Goal: Obtain resource: Download file/media

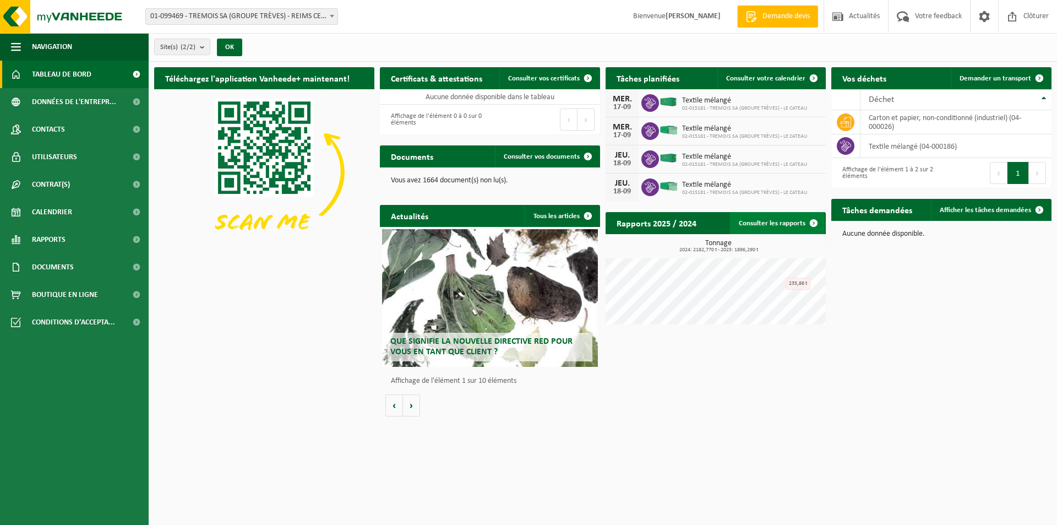
click at [782, 218] on link "Consulter les rapports" at bounding box center [777, 223] width 95 height 22
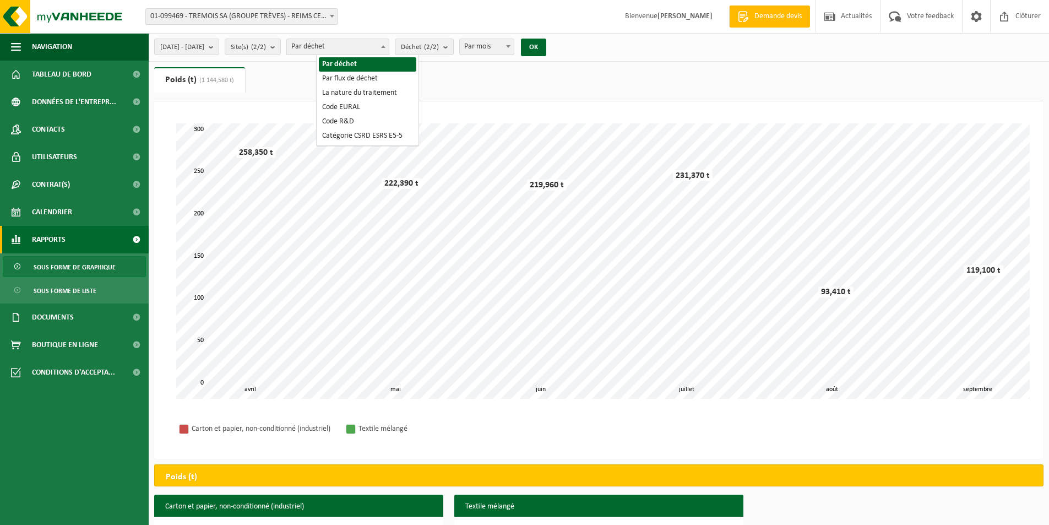
click at [363, 46] on span "Par déchet" at bounding box center [338, 46] width 102 height 15
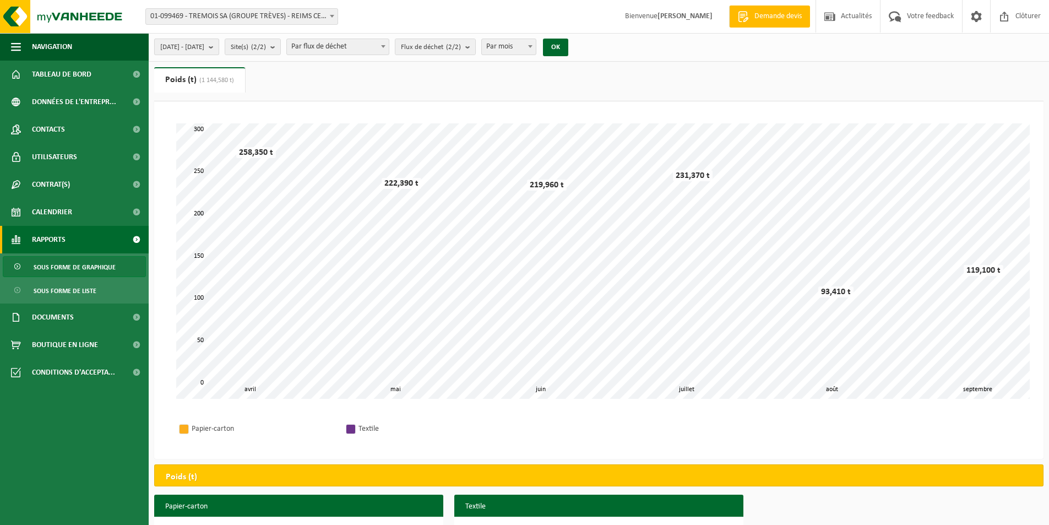
click at [204, 47] on span "2025-04-01 - 2025-09-17" at bounding box center [182, 47] width 44 height 17
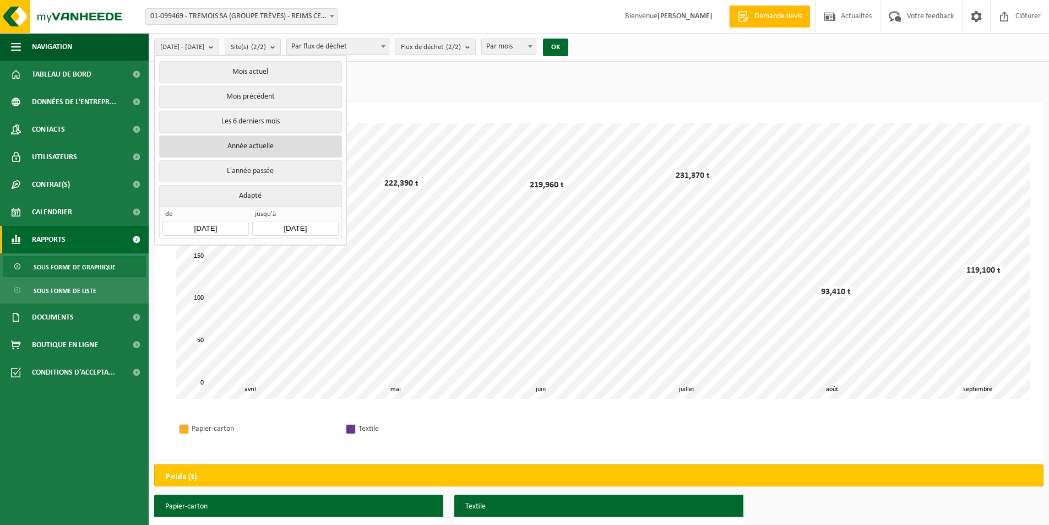
click at [270, 146] on button "Année actuelle" at bounding box center [250, 146] width 182 height 22
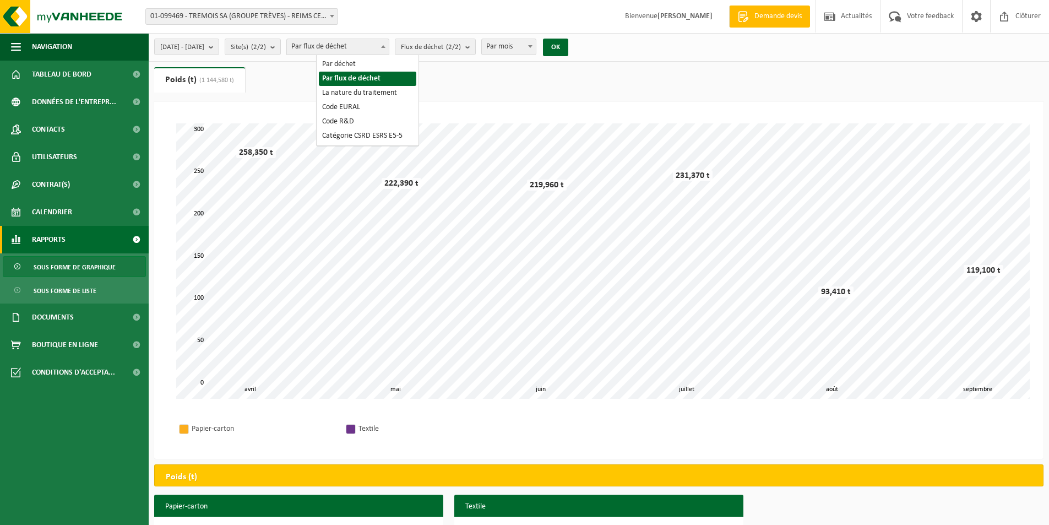
click at [360, 44] on span "Par flux de déchet" at bounding box center [338, 46] width 102 height 15
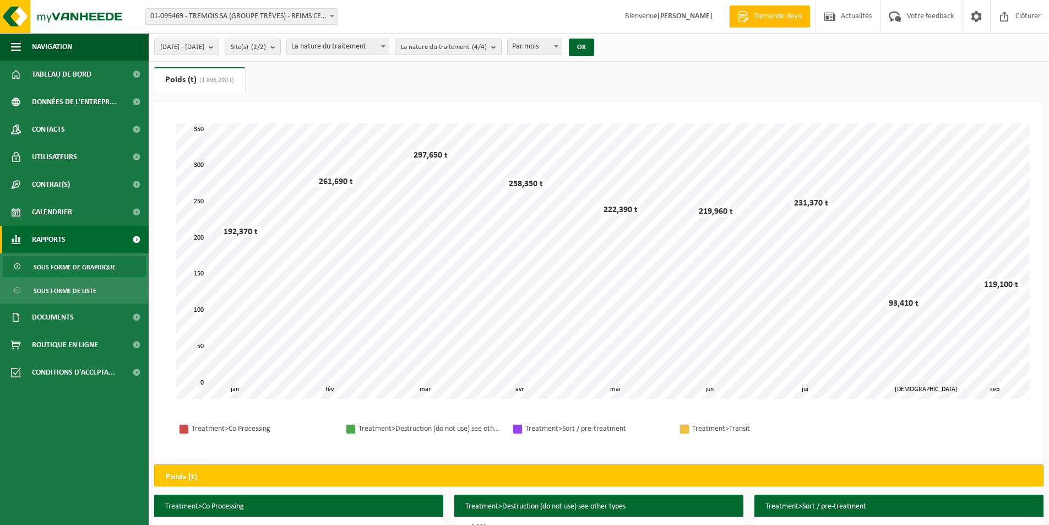
click at [461, 52] on span "La nature du traitement (4/4)" at bounding box center [444, 47] width 86 height 17
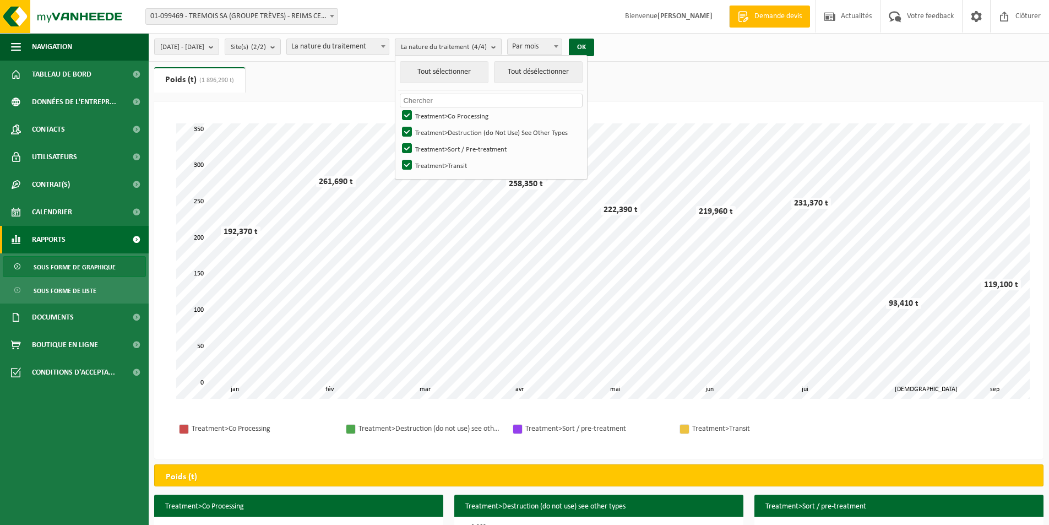
click at [501, 40] on b "submit" at bounding box center [496, 47] width 10 height 16
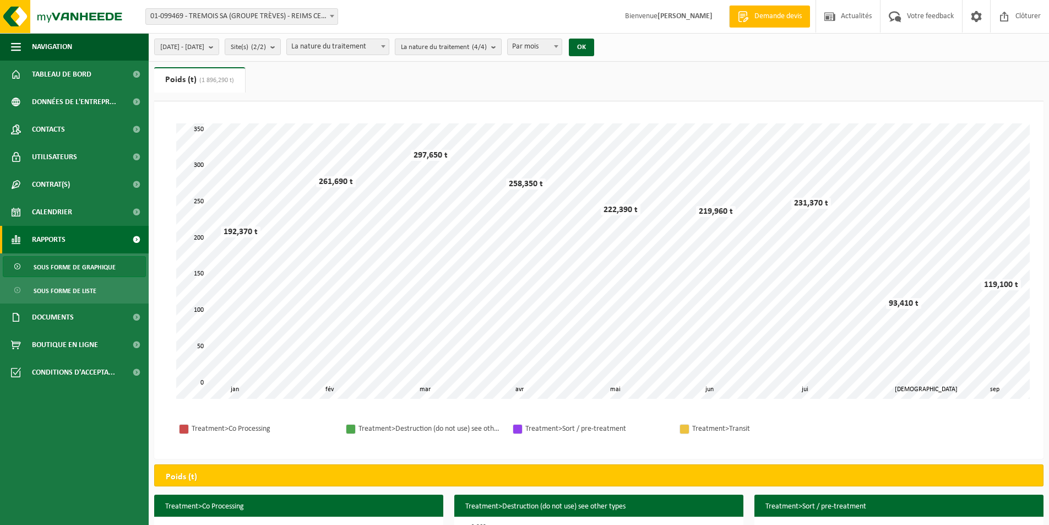
click at [502, 40] on button "La nature du traitement (4/4)" at bounding box center [448, 47] width 107 height 17
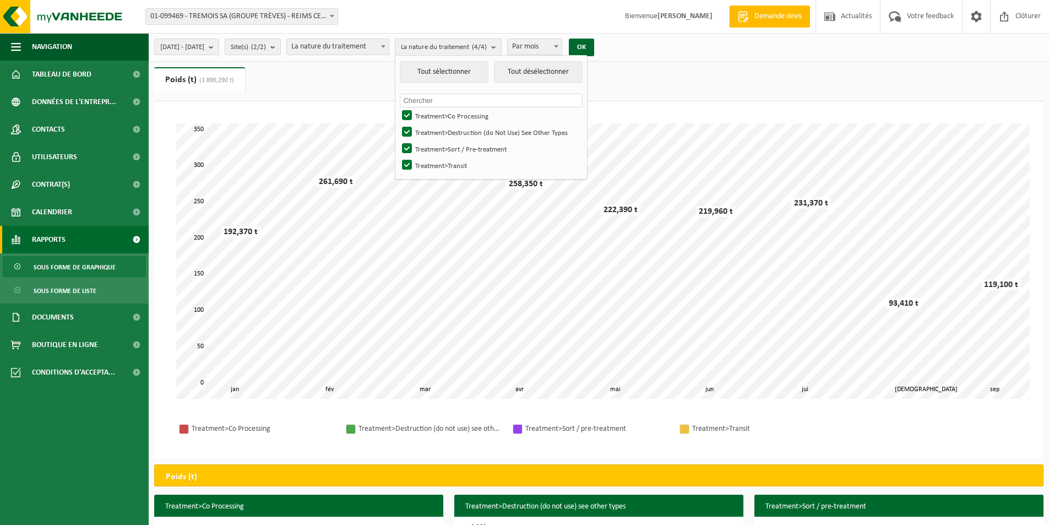
click at [502, 40] on button "La nature du traitement (4/4)" at bounding box center [448, 47] width 107 height 17
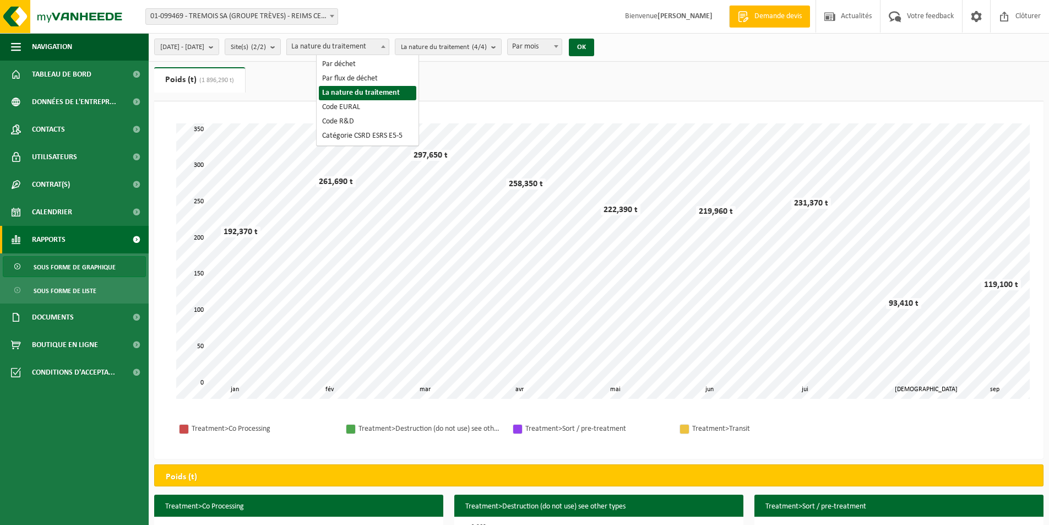
click at [389, 42] on span "La nature du traitement" at bounding box center [338, 46] width 102 height 15
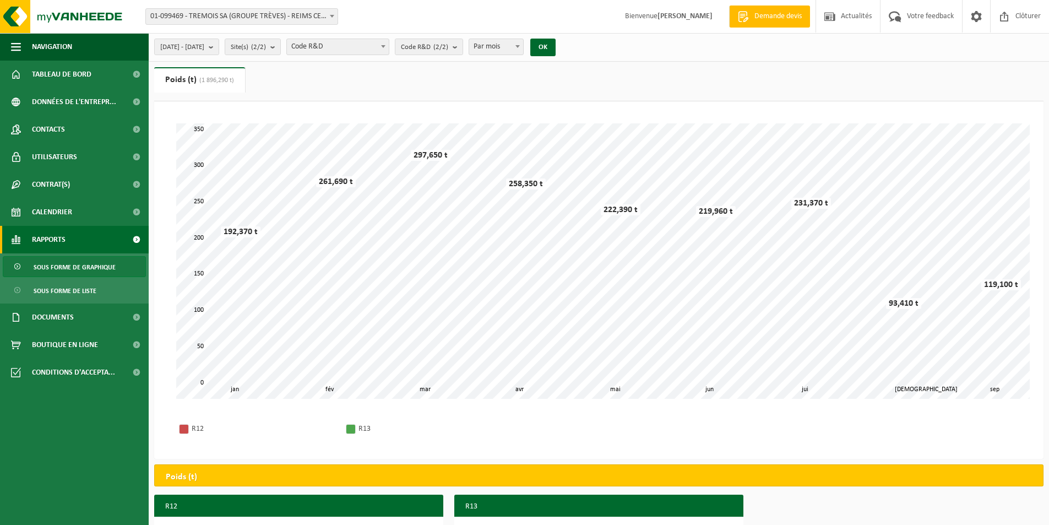
click at [382, 51] on span "Code R&D" at bounding box center [338, 46] width 102 height 15
select select "2"
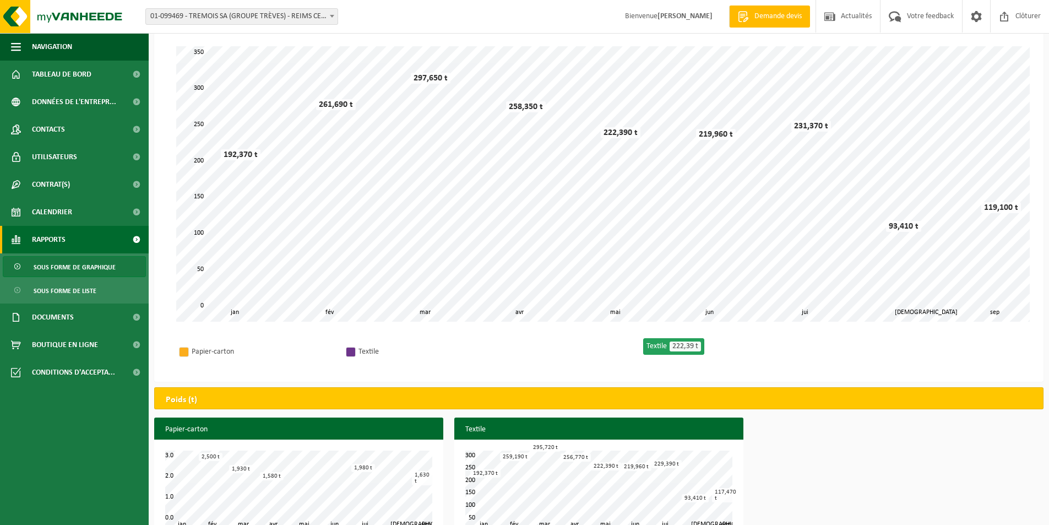
scroll to position [101, 0]
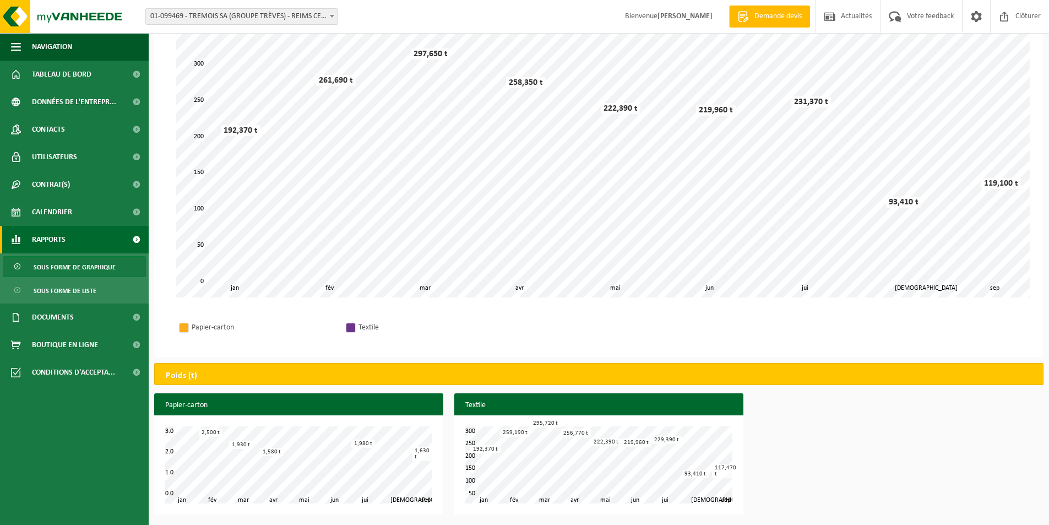
click at [491, 418] on div "fév mar avr mai jun jui aoû jan sep 300 100 150 200 250 50 192,370 t 259,190 t …" at bounding box center [598, 464] width 289 height 99
click at [481, 410] on h3 "Textile" at bounding box center [598, 405] width 289 height 24
click at [474, 406] on h3 "Textile" at bounding box center [598, 405] width 289 height 24
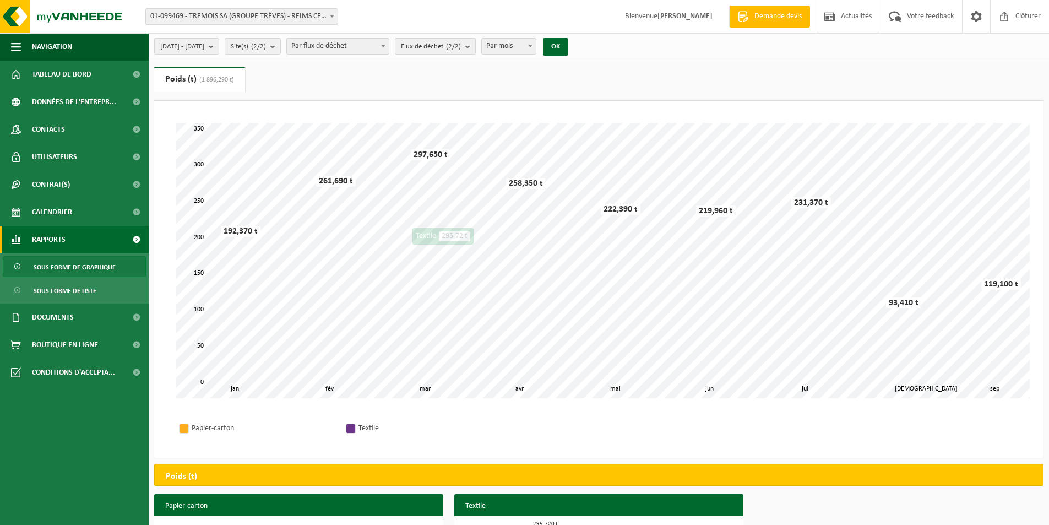
scroll to position [0, 0]
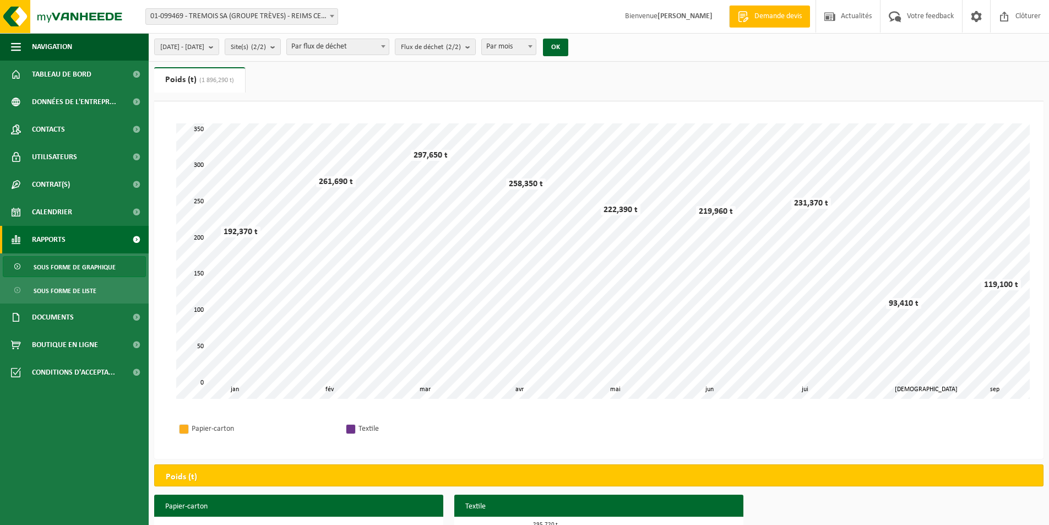
click at [56, 243] on span "Rapports" at bounding box center [49, 240] width 34 height 28
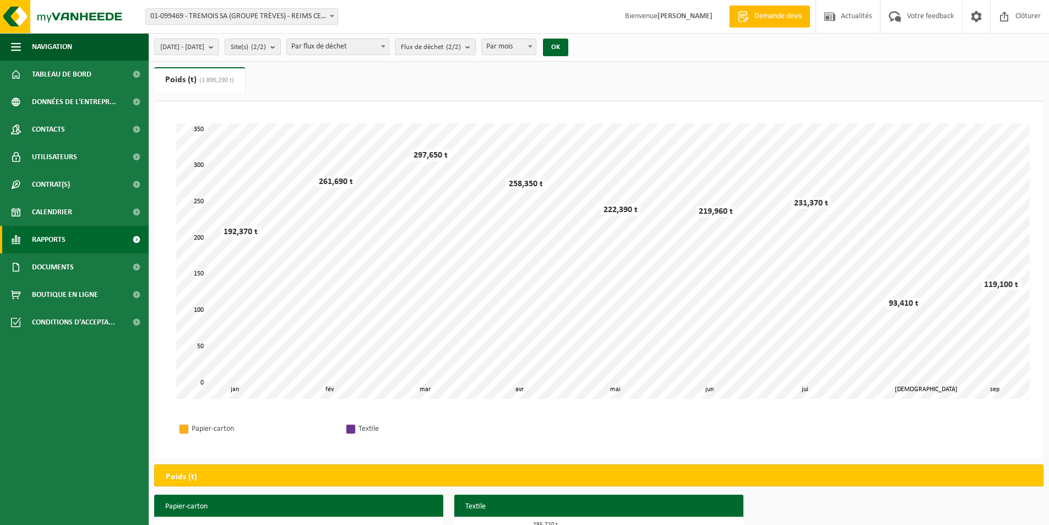
click at [56, 243] on span "Rapports" at bounding box center [49, 240] width 34 height 28
click at [62, 286] on span "Sous forme de liste" at bounding box center [65, 290] width 63 height 21
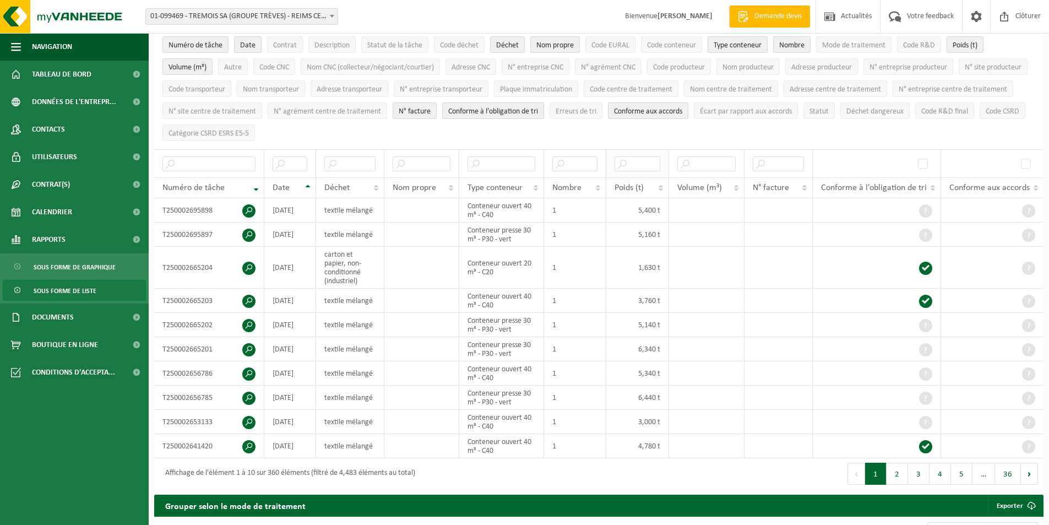
scroll to position [110, 0]
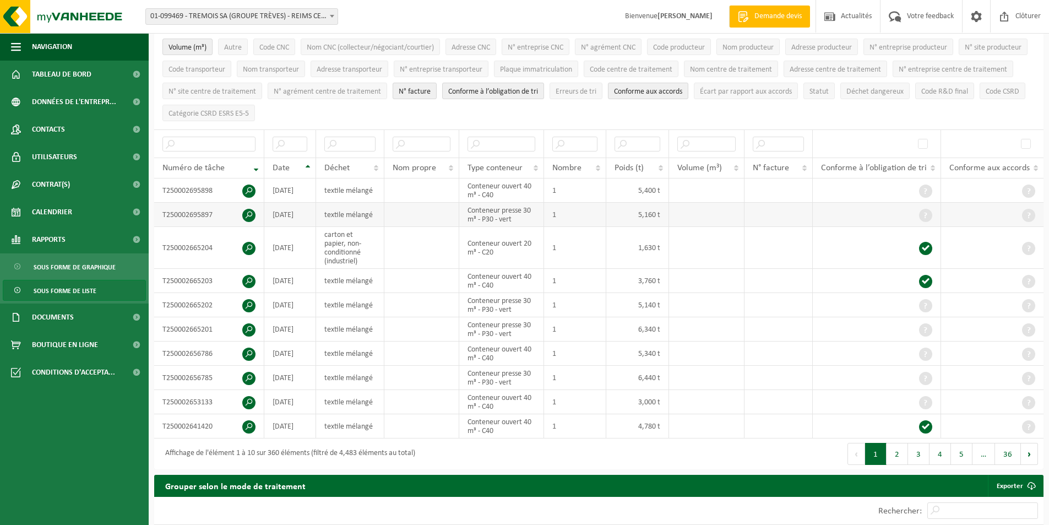
click at [247, 211] on span at bounding box center [248, 215] width 13 height 13
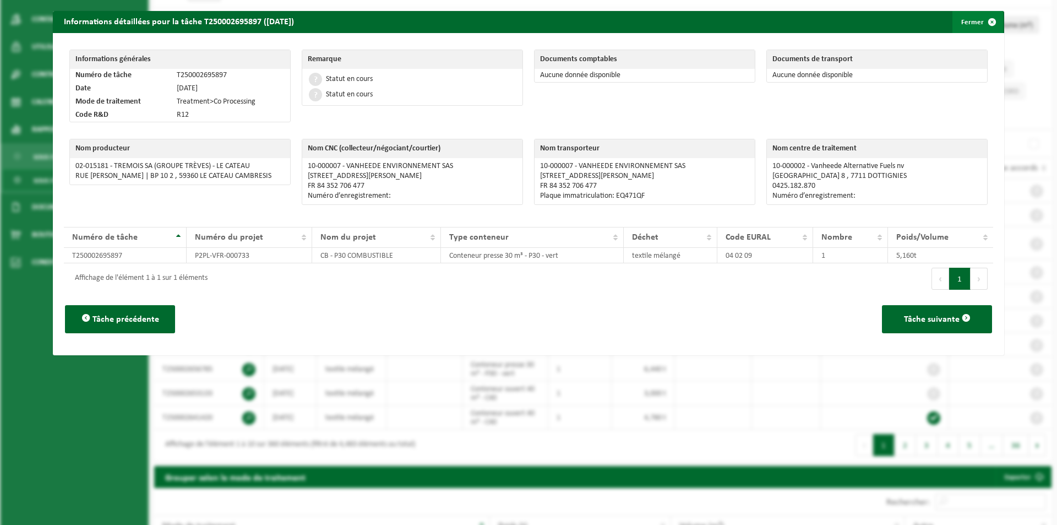
click at [986, 21] on span "button" at bounding box center [992, 22] width 22 height 22
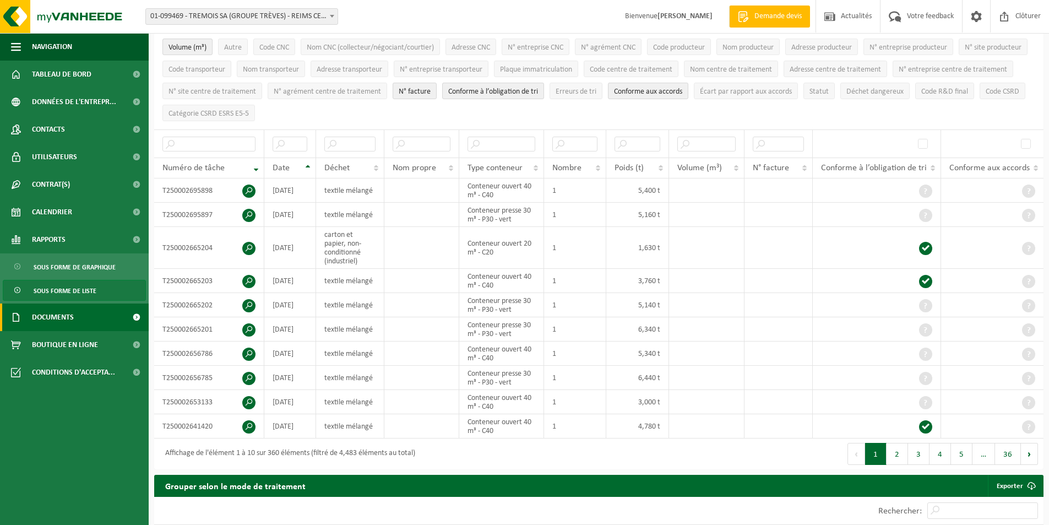
click at [57, 314] on span "Documents" at bounding box center [53, 317] width 42 height 28
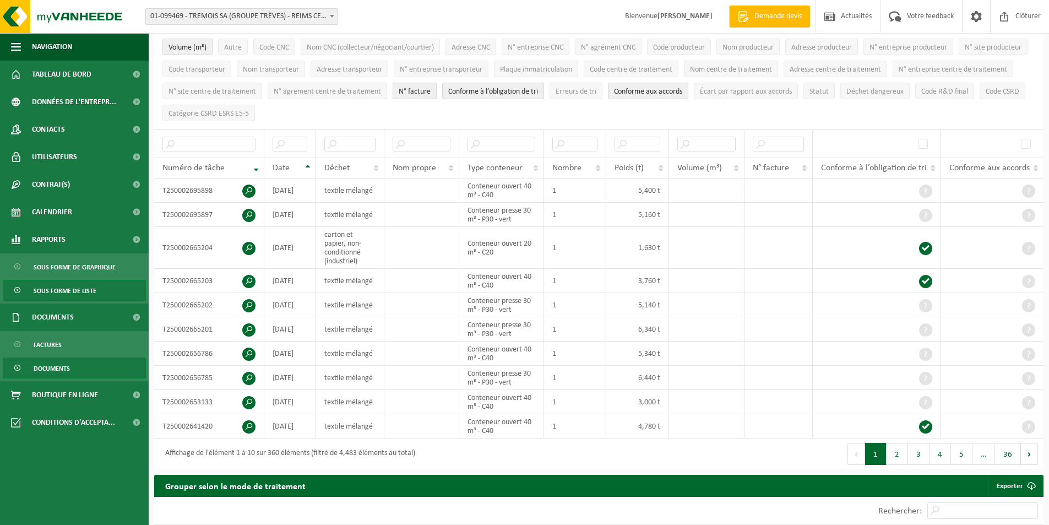
click at [57, 366] on span "Documents" at bounding box center [52, 368] width 36 height 21
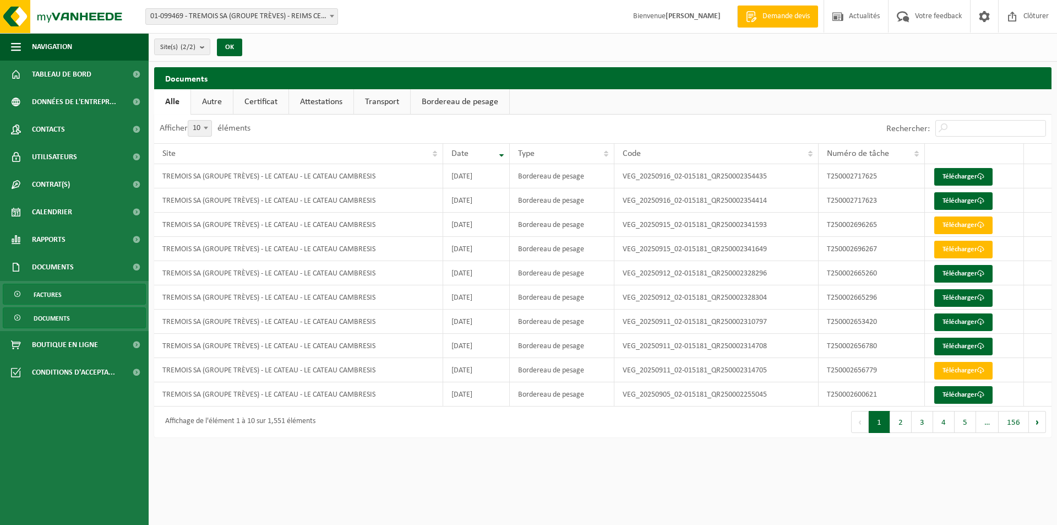
click at [53, 296] on span "Factures" at bounding box center [48, 294] width 28 height 21
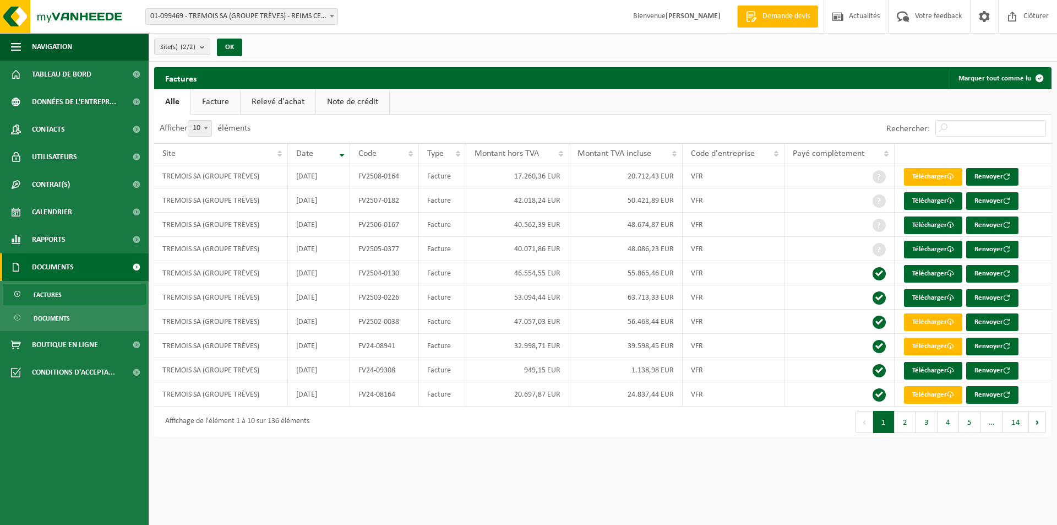
click at [215, 102] on link "Facture" at bounding box center [215, 101] width 49 height 25
click at [273, 105] on link "Relevé d'achat" at bounding box center [278, 101] width 75 height 25
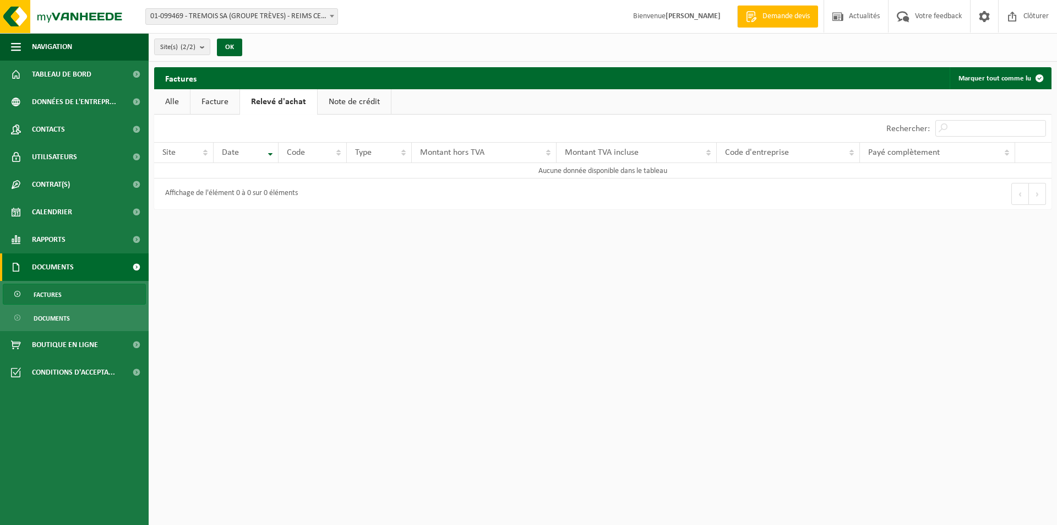
click at [172, 99] on link "Alle" at bounding box center [172, 101] width 36 height 25
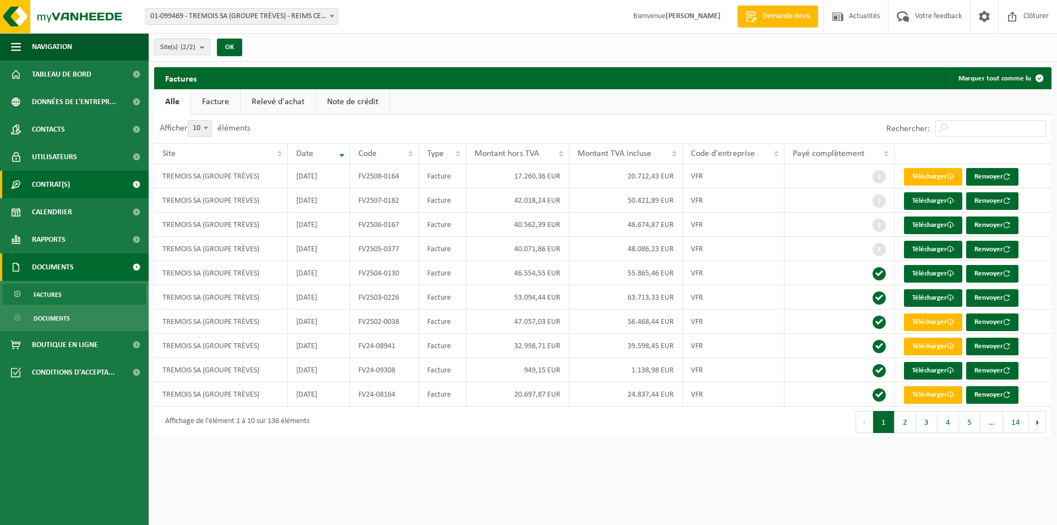
click at [55, 182] on span "Contrat(s)" at bounding box center [51, 185] width 38 height 28
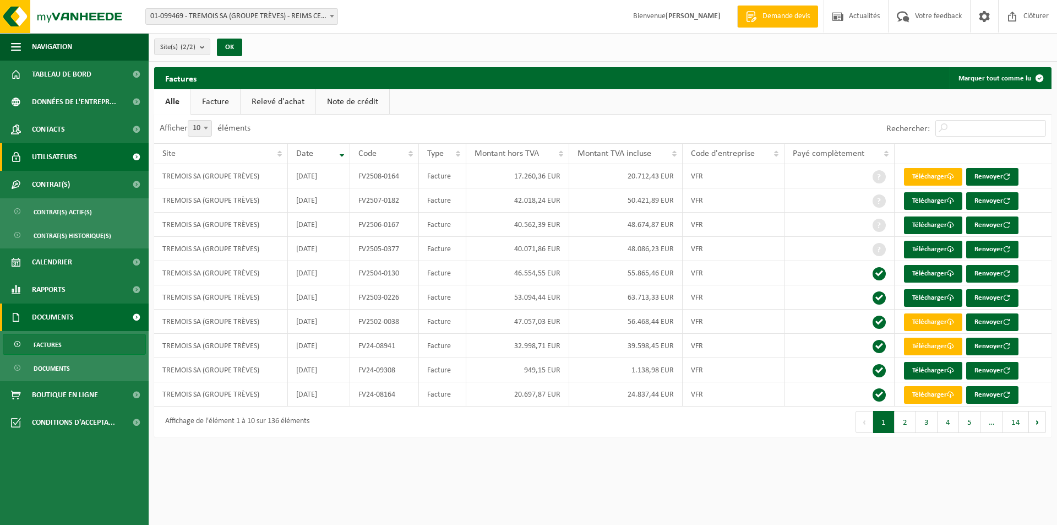
click at [58, 161] on span "Utilisateurs" at bounding box center [54, 157] width 45 height 28
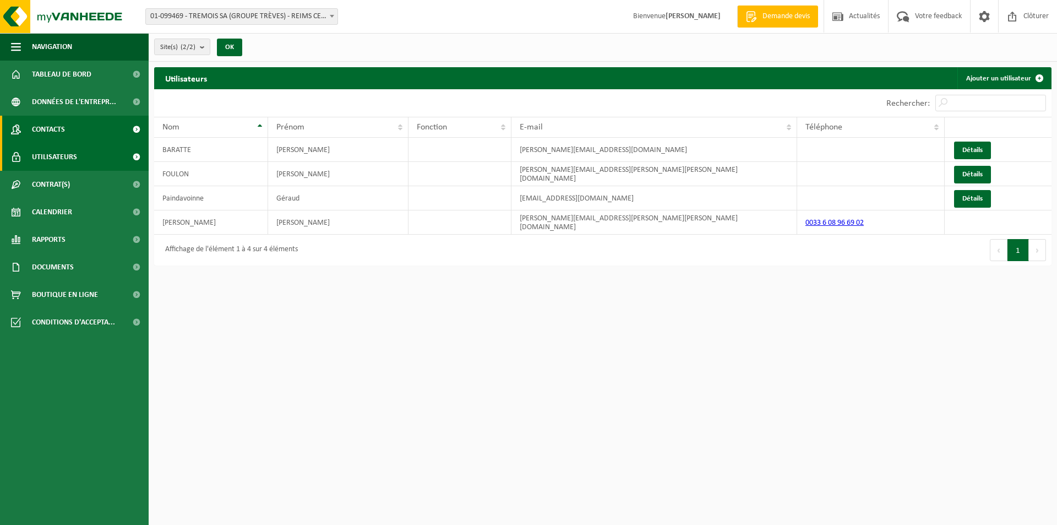
click at [58, 136] on span "Contacts" at bounding box center [48, 130] width 33 height 28
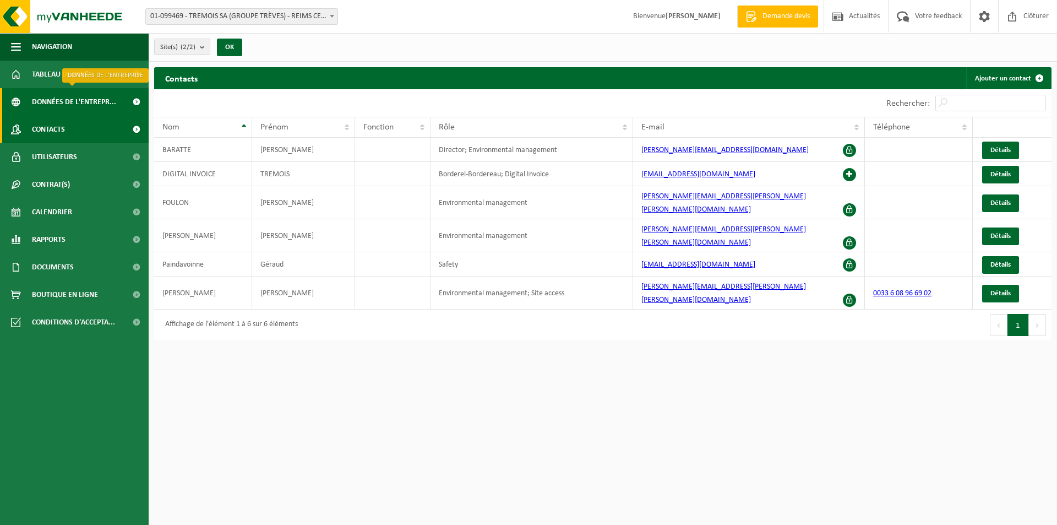
click at [51, 100] on span "Données de l'entrepr..." at bounding box center [74, 102] width 84 height 28
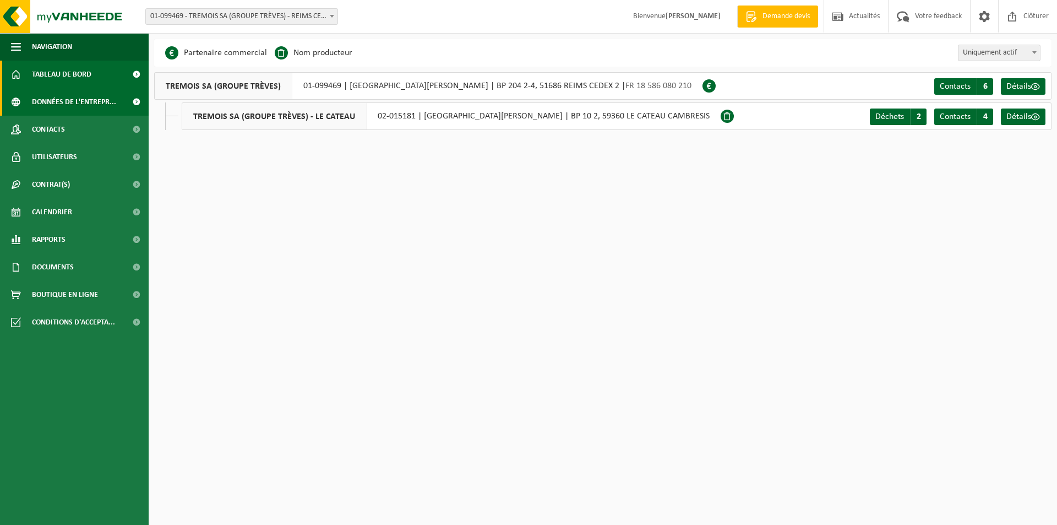
click at [58, 77] on span "Tableau de bord" at bounding box center [61, 75] width 59 height 28
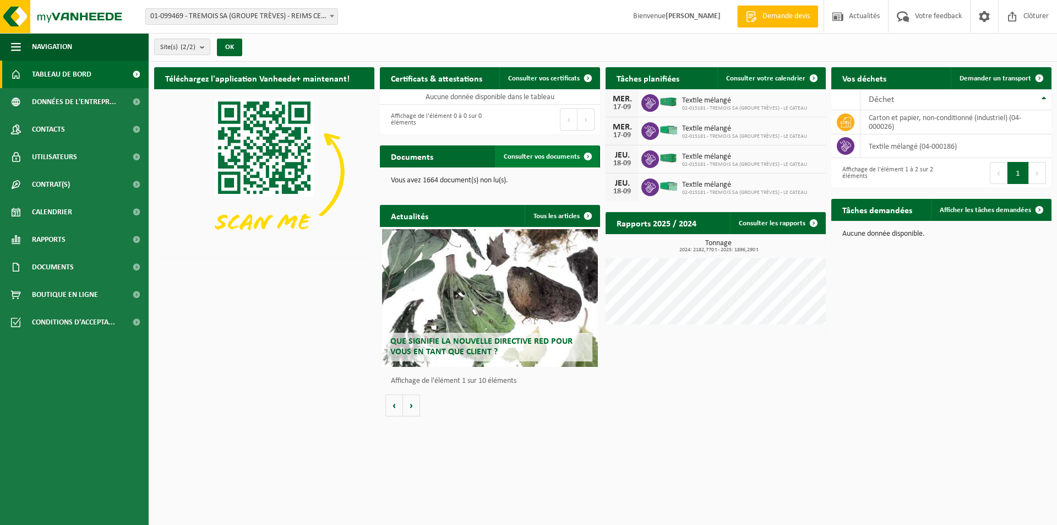
click at [556, 156] on span "Consulter vos documents" at bounding box center [542, 156] width 76 height 7
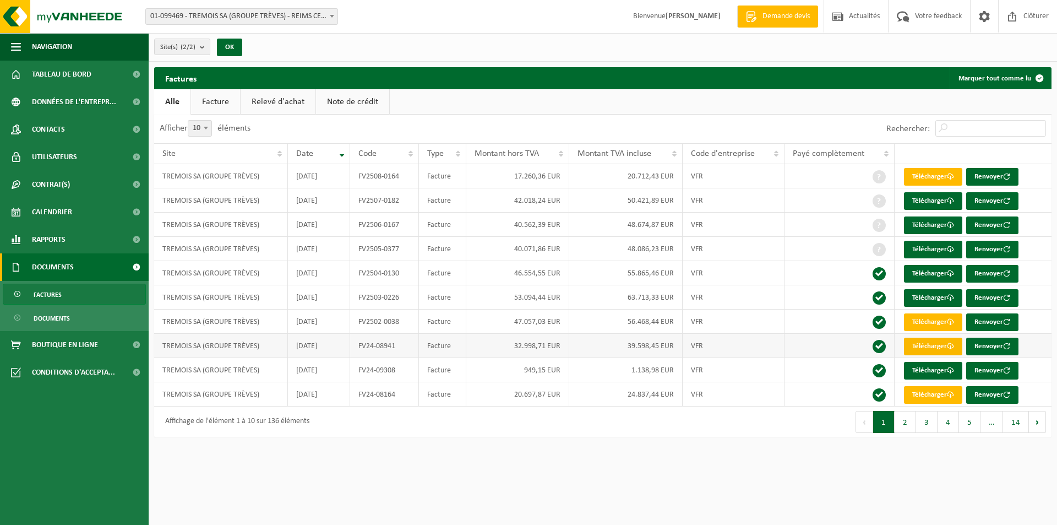
click at [935, 344] on link "Télécharger" at bounding box center [933, 347] width 58 height 18
click at [929, 317] on link "Télécharger" at bounding box center [933, 322] width 58 height 18
click at [923, 297] on link "Télécharger" at bounding box center [933, 298] width 58 height 18
click at [925, 272] on link "Télécharger" at bounding box center [933, 274] width 58 height 18
click at [925, 254] on link "Télécharger" at bounding box center [933, 250] width 58 height 18
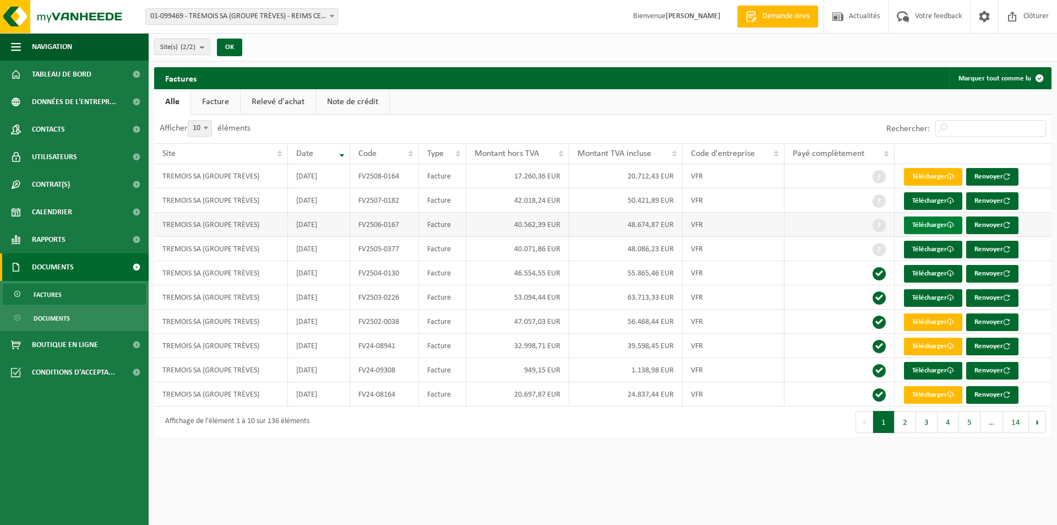
click at [924, 227] on link "Télécharger" at bounding box center [933, 225] width 58 height 18
click at [926, 200] on link "Télécharger" at bounding box center [933, 201] width 58 height 18
click at [927, 179] on link "Télécharger" at bounding box center [933, 177] width 58 height 18
click at [88, 243] on link "Rapports" at bounding box center [74, 240] width 149 height 28
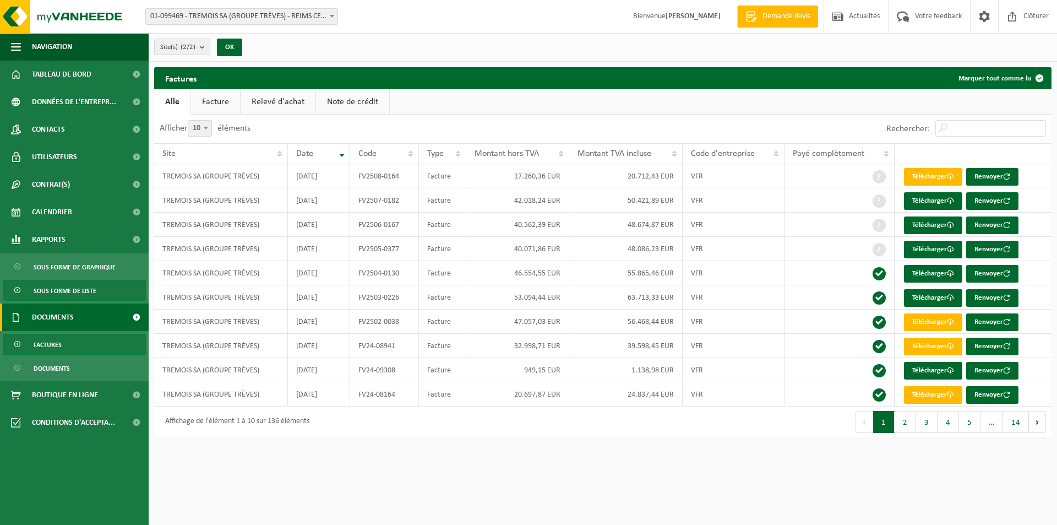
click at [71, 288] on span "Sous forme de liste" at bounding box center [65, 290] width 63 height 21
